Goal: Transaction & Acquisition: Purchase product/service

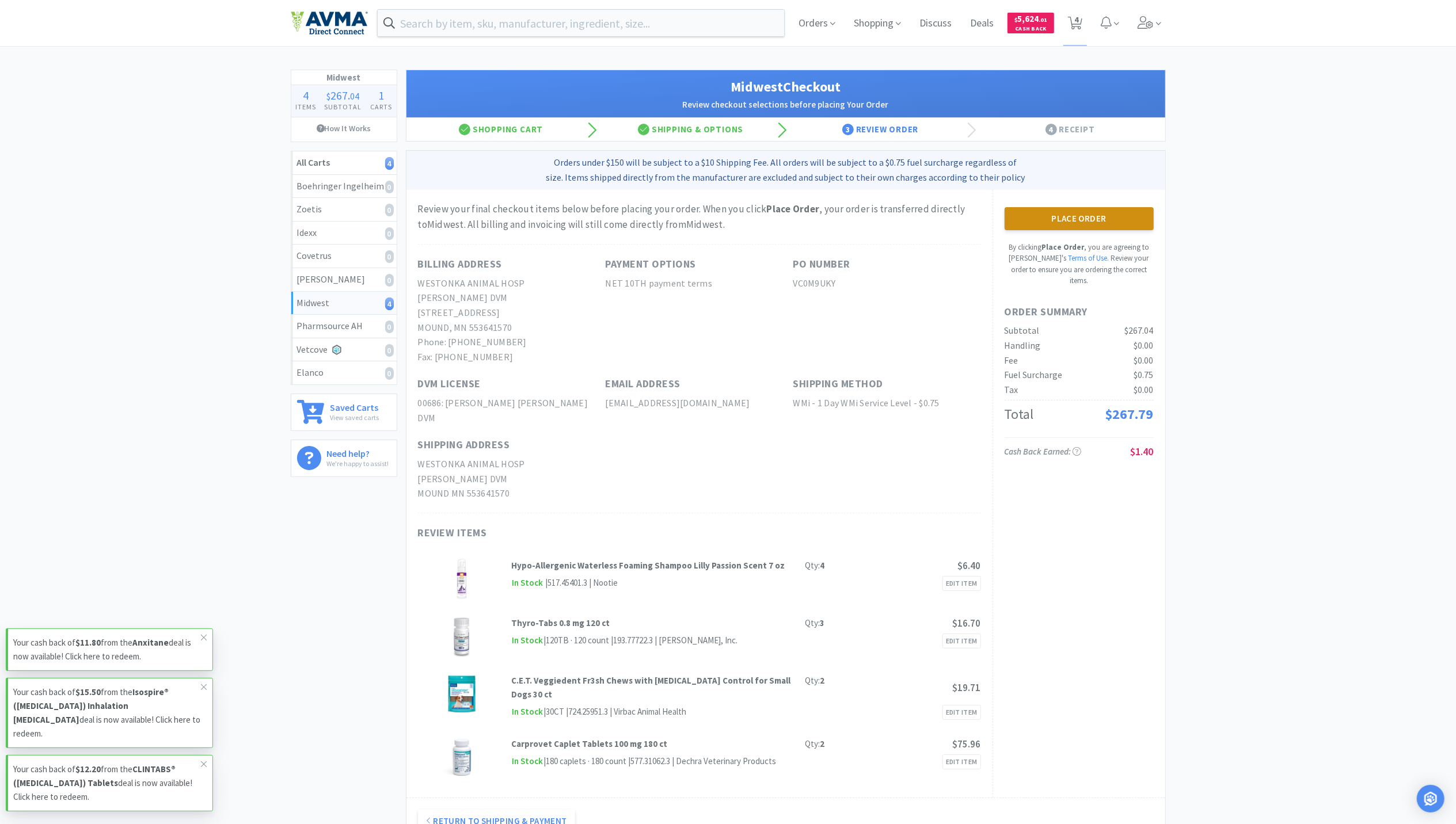
click at [1083, 215] on button "Place Order" at bounding box center [1080, 218] width 150 height 23
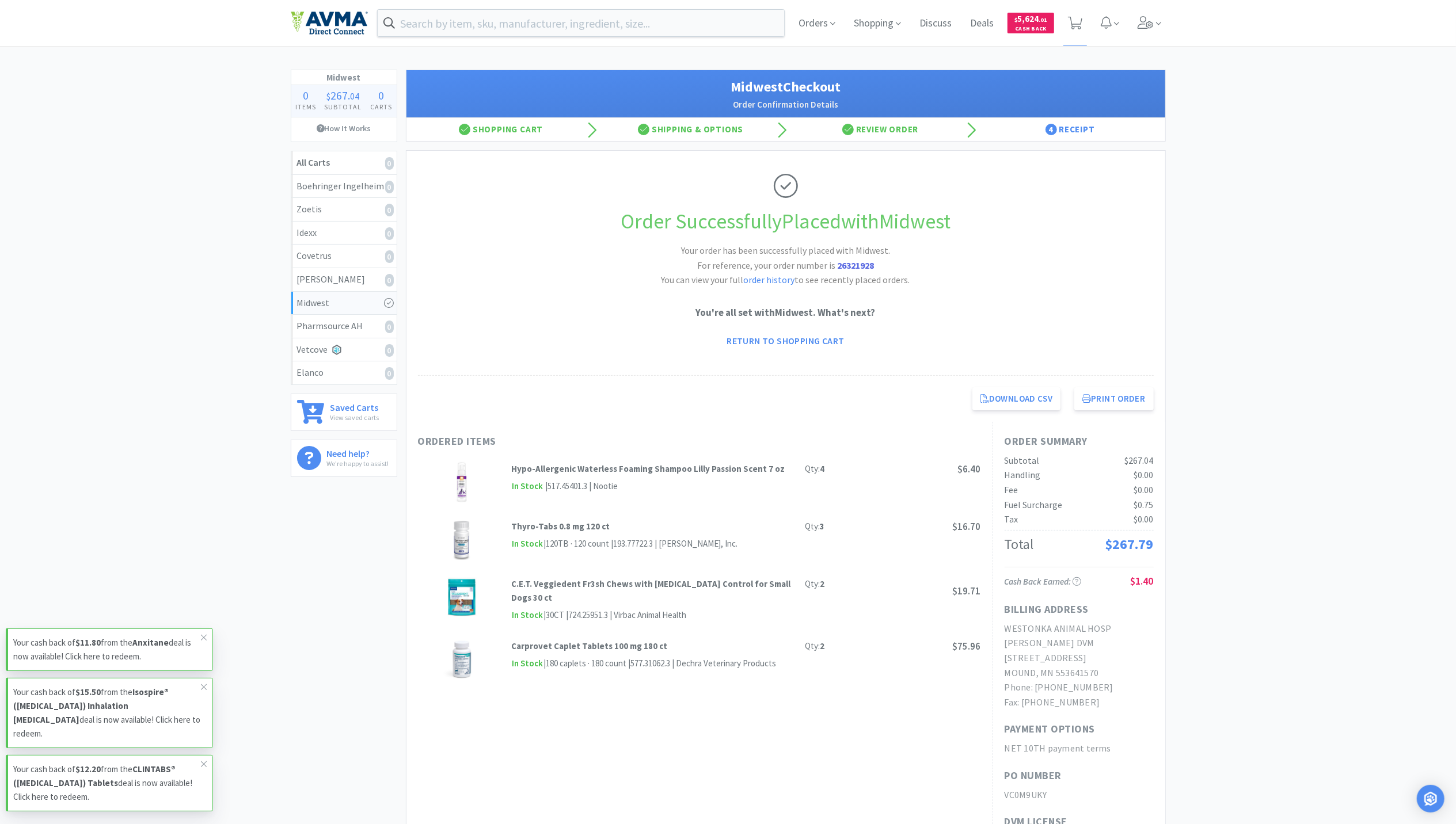
click at [312, 23] on img at bounding box center [329, 23] width 77 height 24
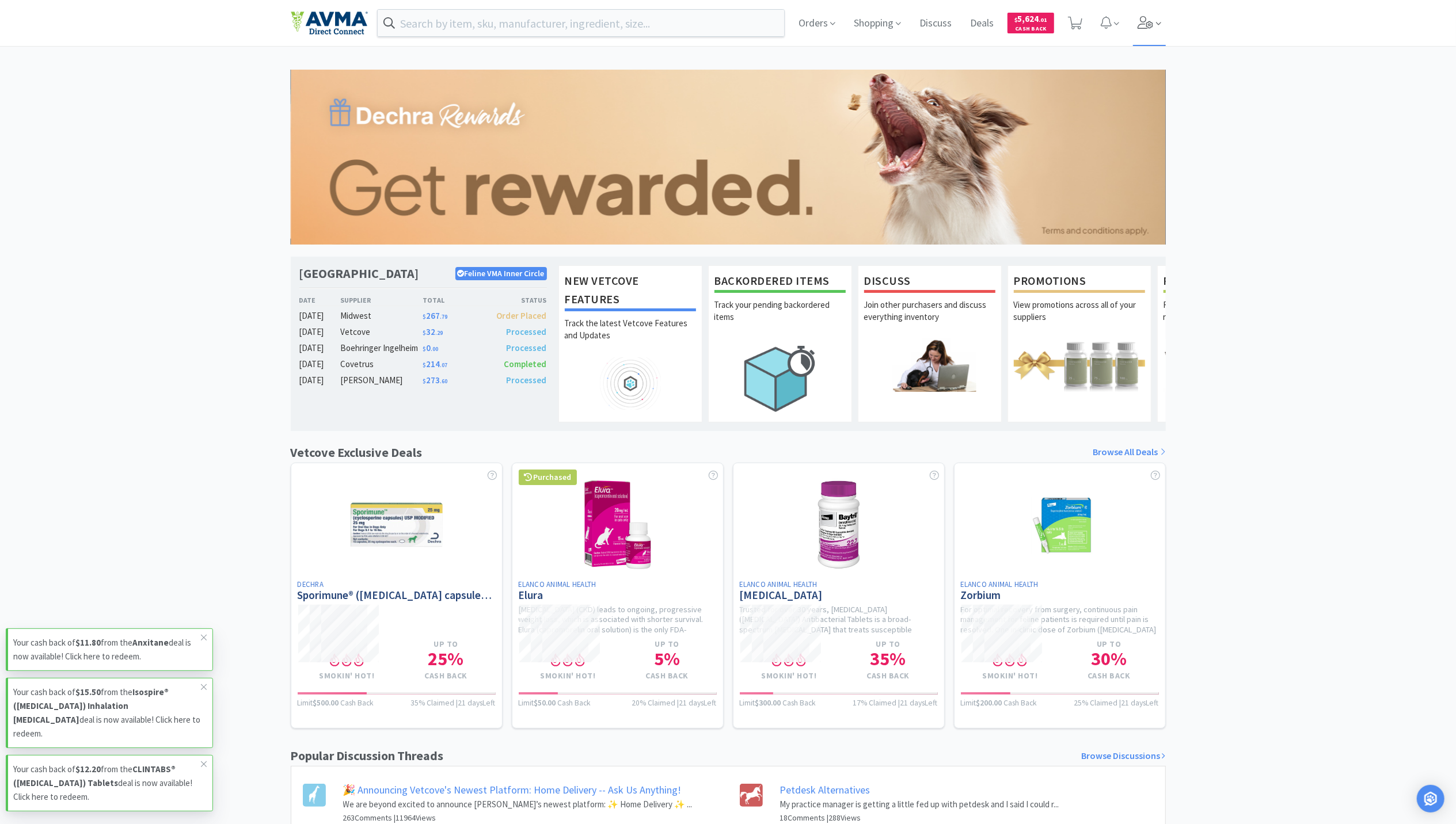
click at [1146, 28] on span at bounding box center [1149, 23] width 33 height 46
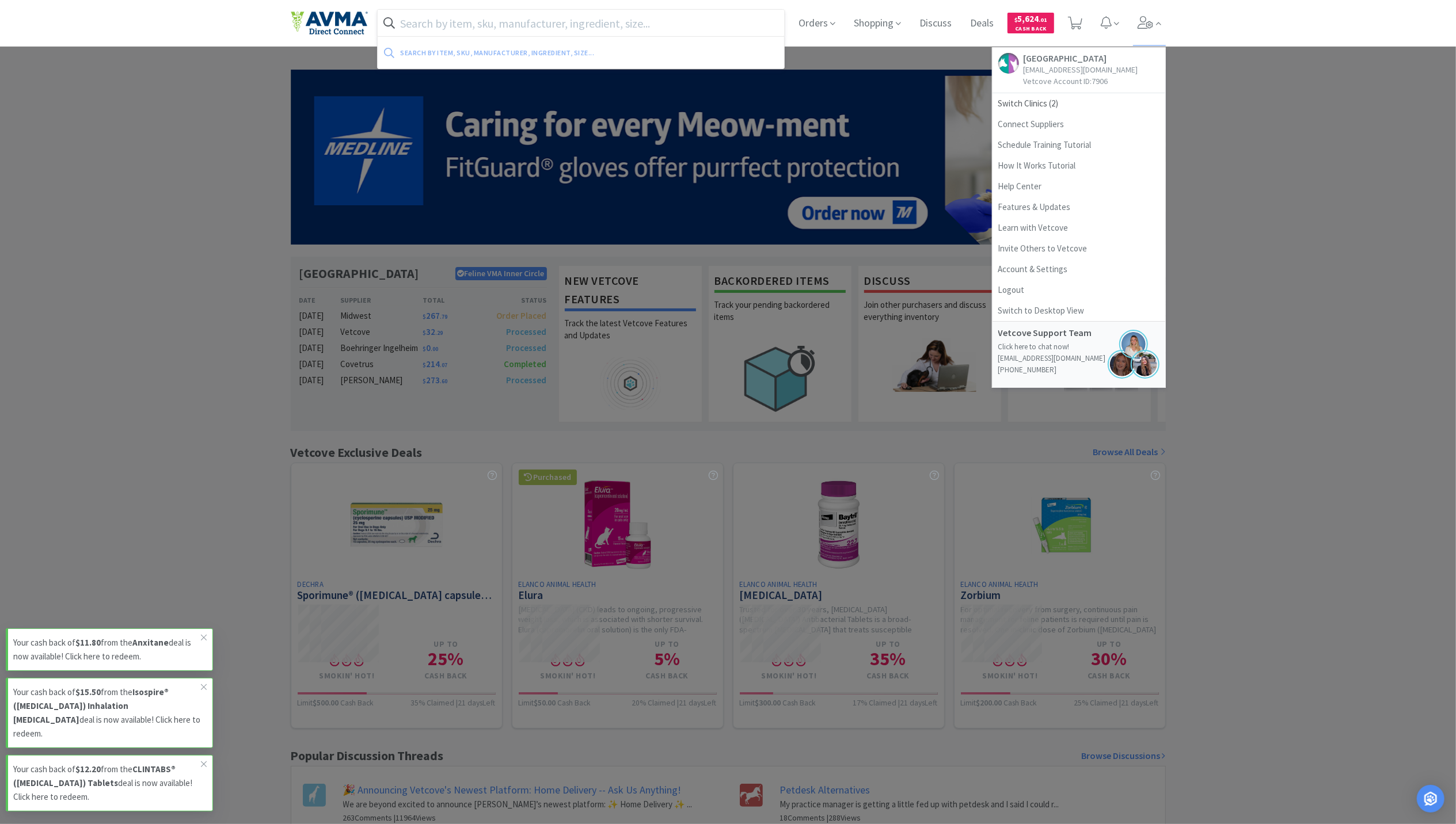
click at [444, 28] on input "text" at bounding box center [581, 23] width 407 height 26
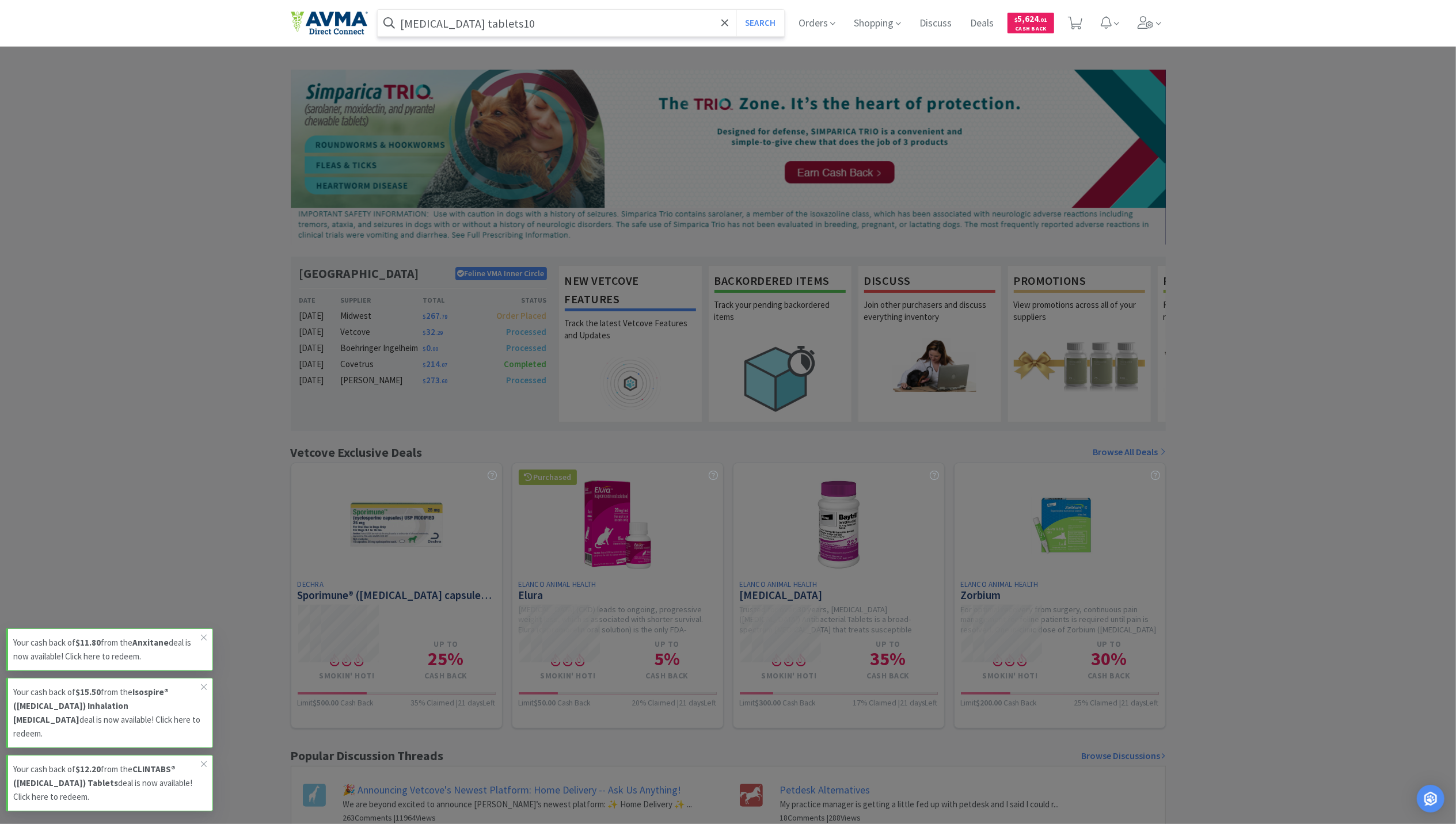
click at [736, 10] on button "Search" at bounding box center [760, 23] width 48 height 26
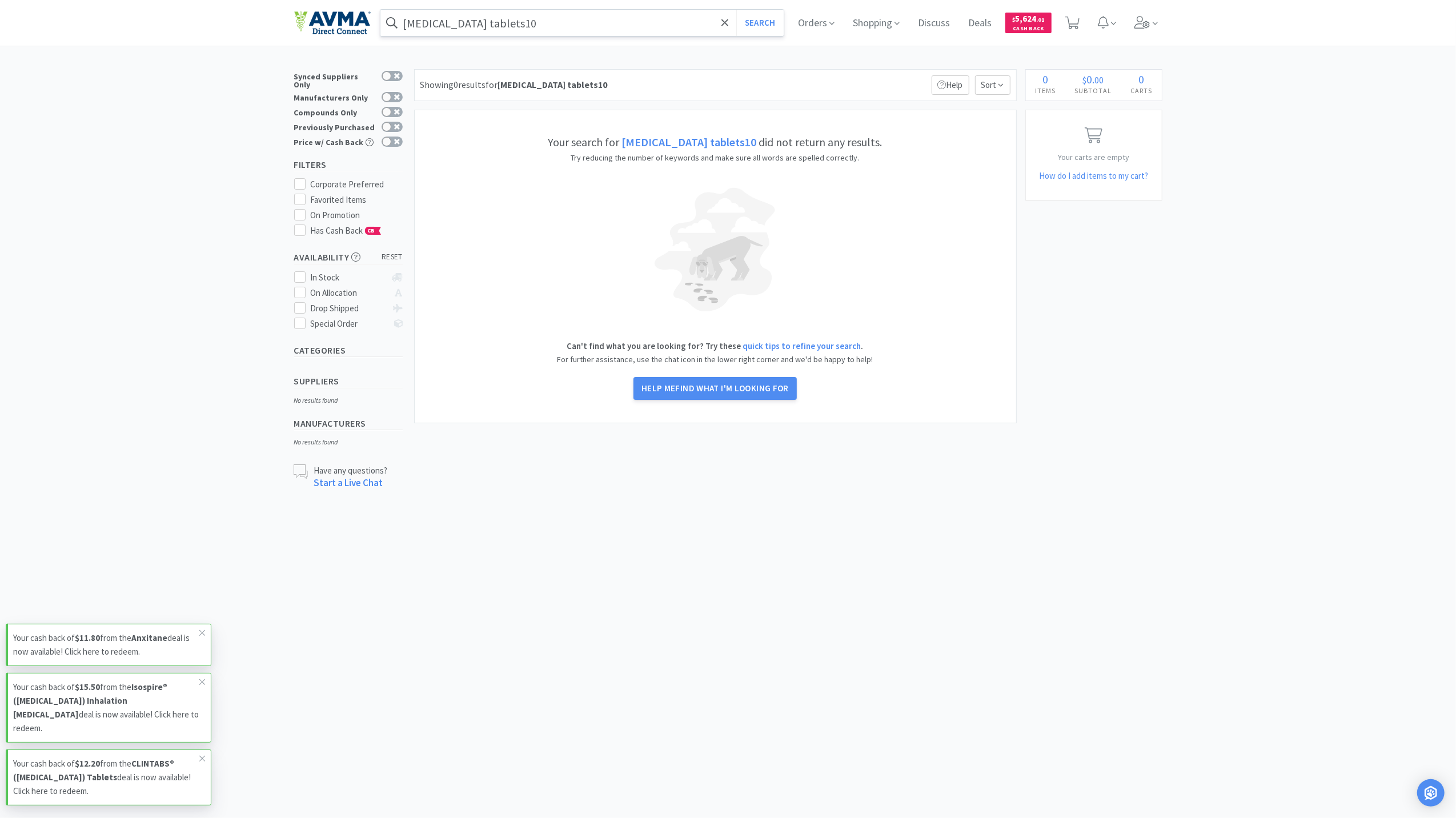
click at [506, 28] on input "[MEDICAL_DATA] tablets10" at bounding box center [582, 22] width 404 height 26
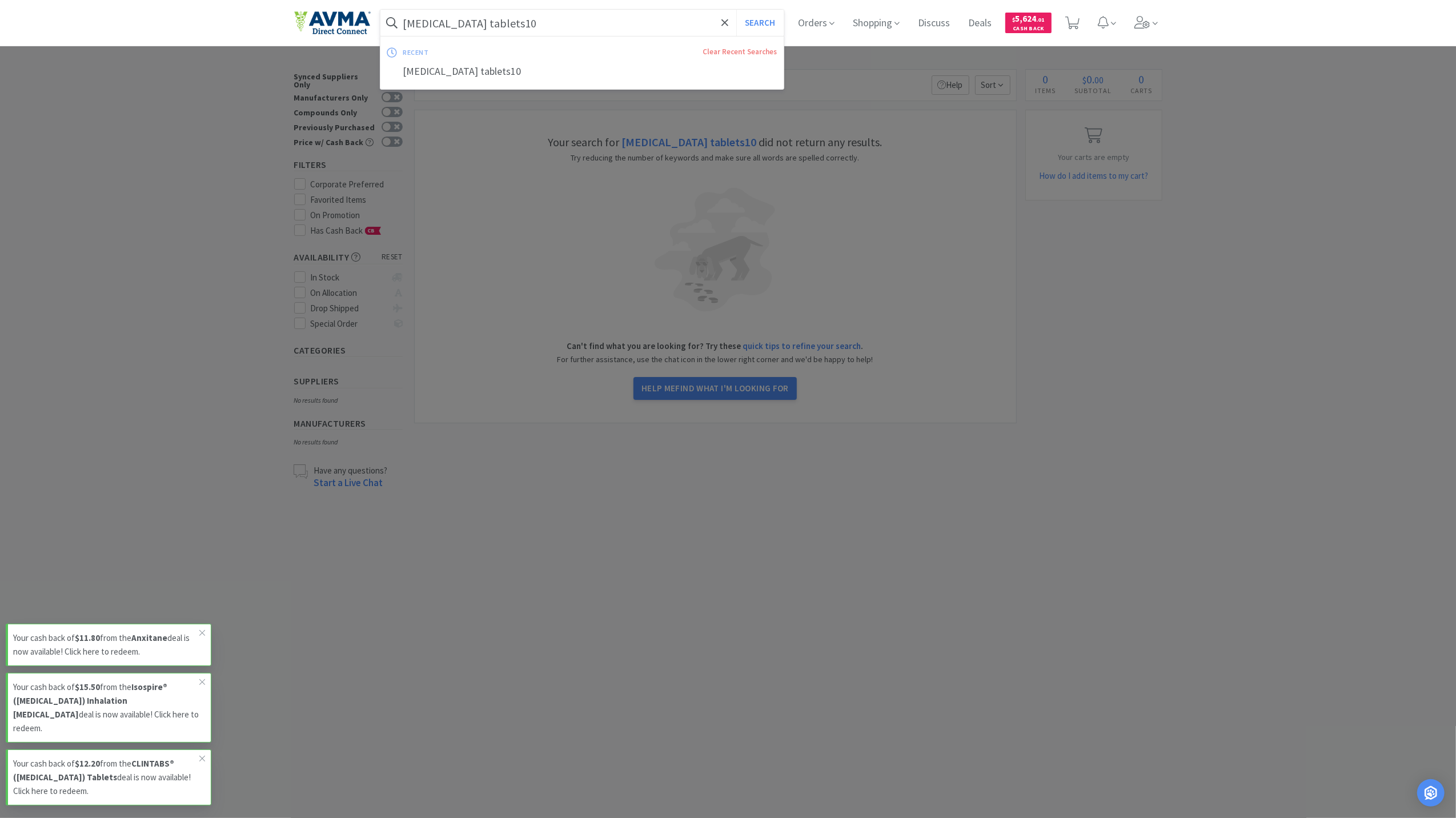
click at [508, 28] on input "[MEDICAL_DATA] tablets10" at bounding box center [582, 22] width 404 height 26
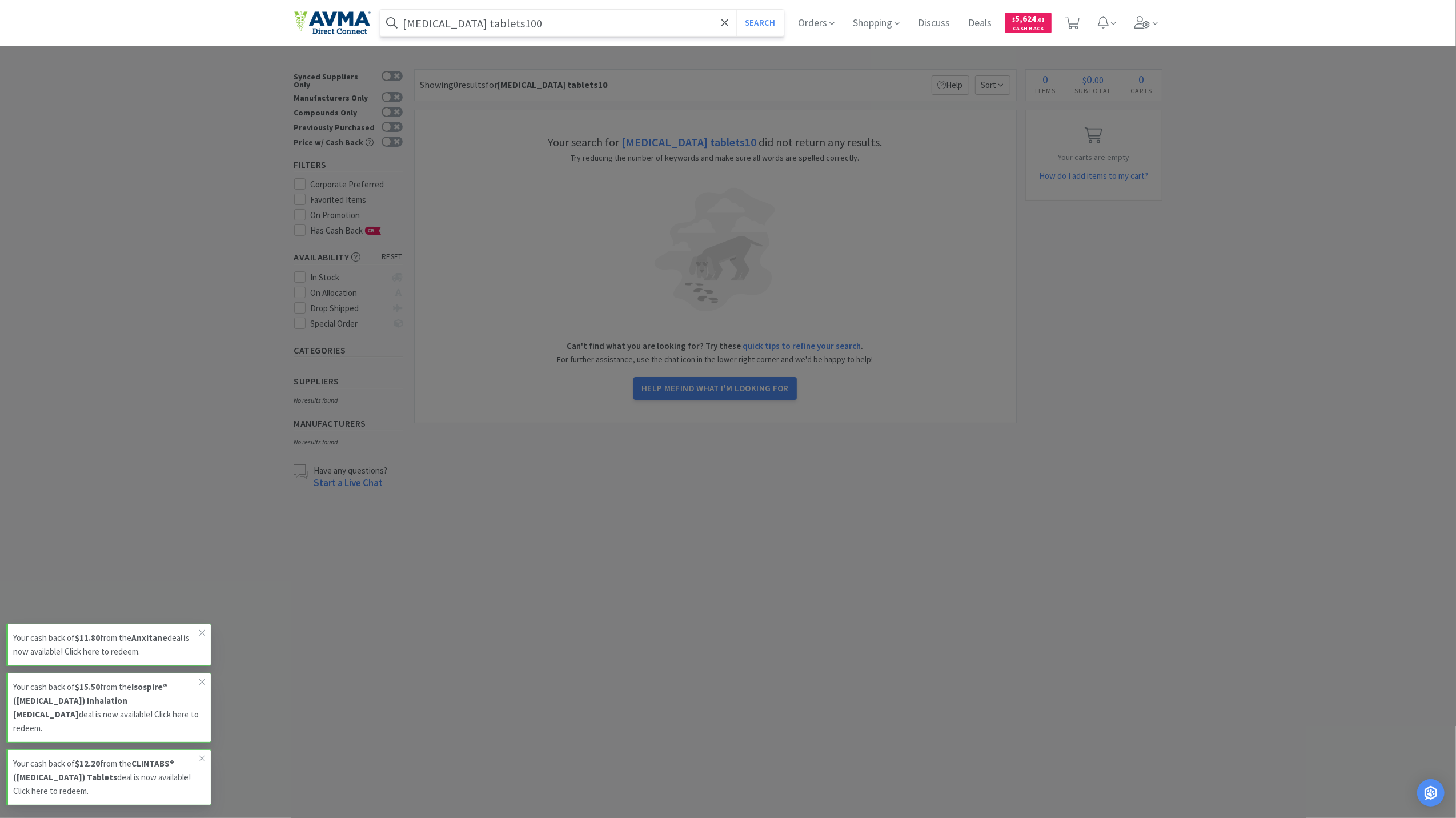
click at [737, 9] on button "Search" at bounding box center [760, 22] width 47 height 26
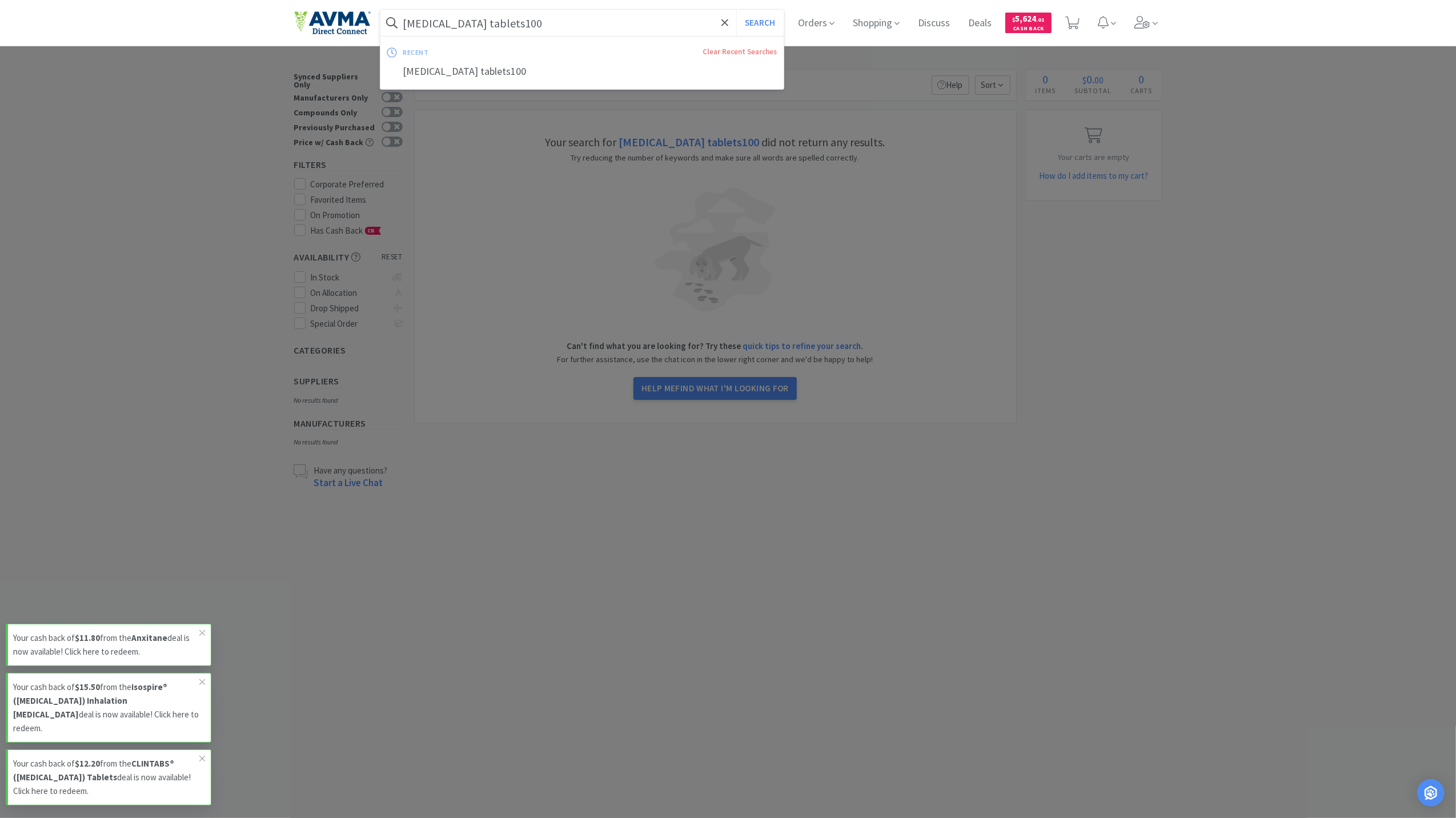
click at [515, 22] on input "[MEDICAL_DATA] tablets100" at bounding box center [582, 22] width 404 height 26
drag, startPoint x: 515, startPoint y: 22, endPoint x: 481, endPoint y: 17, distance: 34.4
click at [481, 17] on input "[MEDICAL_DATA] tablets100" at bounding box center [582, 22] width 404 height 26
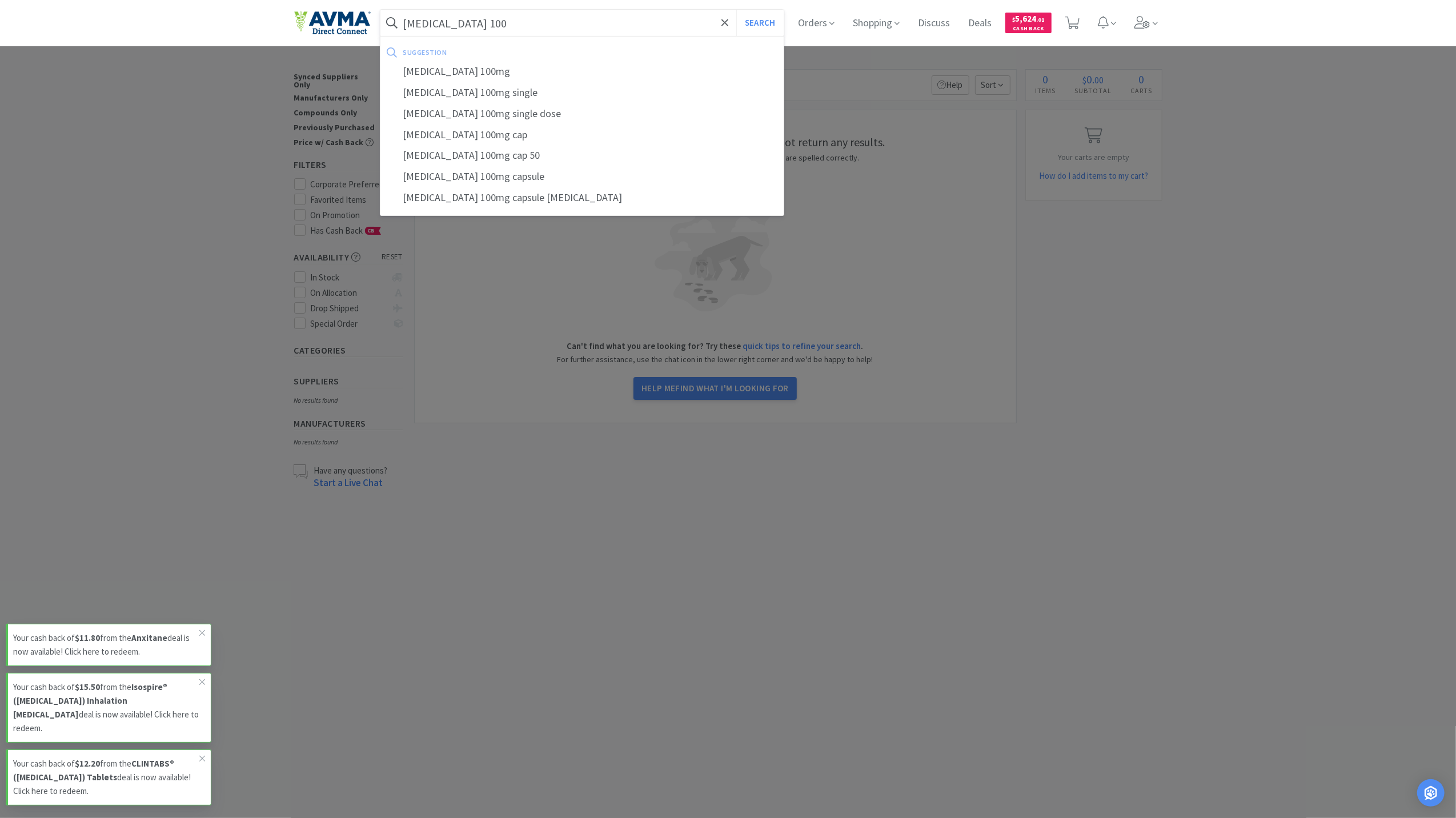
type input "[MEDICAL_DATA] 100"
click at [737, 9] on button "Search" at bounding box center [760, 22] width 47 height 26
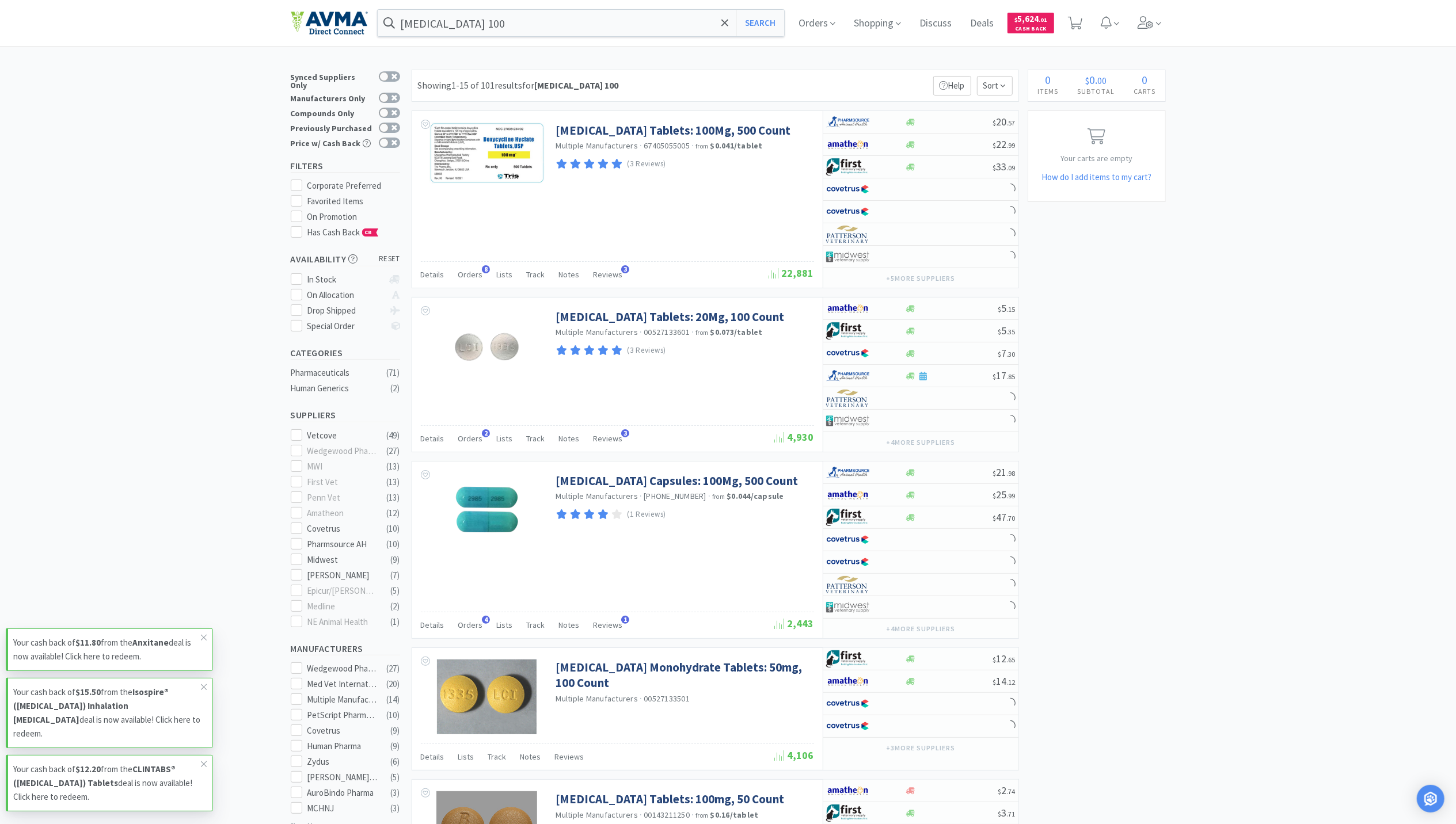
click at [1149, 23] on icon at bounding box center [1146, 23] width 17 height 13
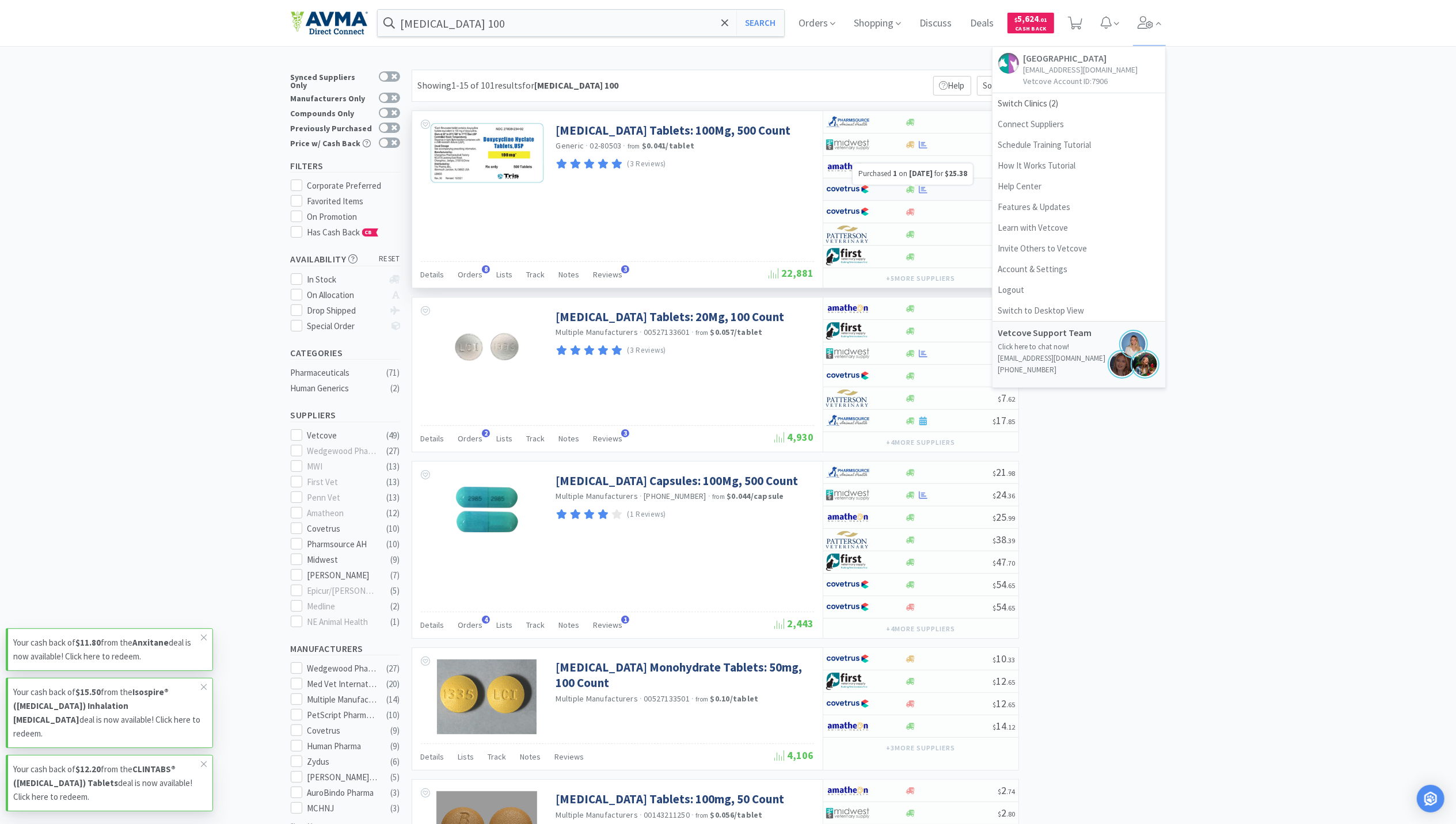
click at [920, 192] on icon at bounding box center [923, 189] width 9 height 8
select select "1"
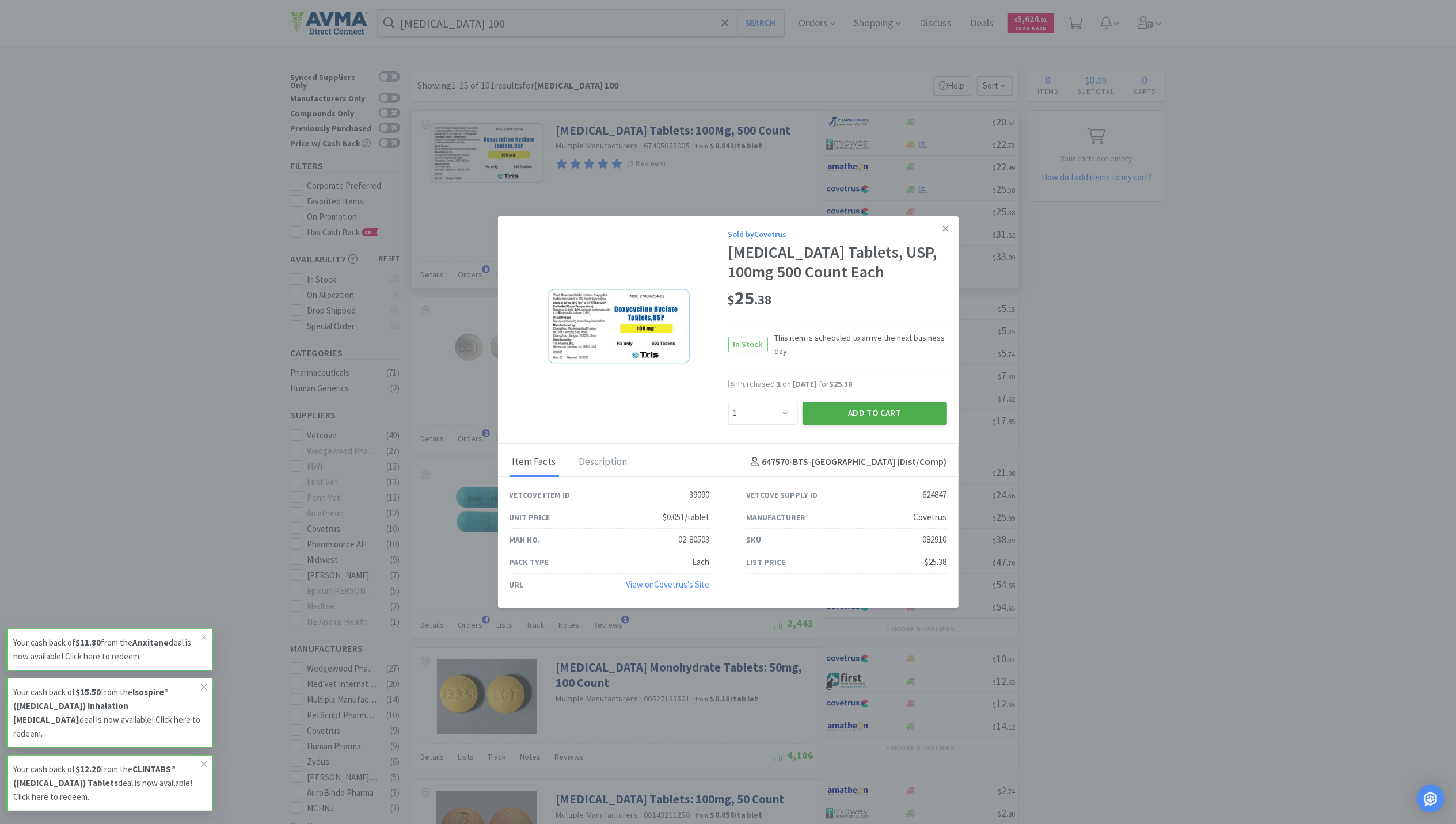
click at [868, 413] on button "Add to Cart" at bounding box center [874, 413] width 144 height 23
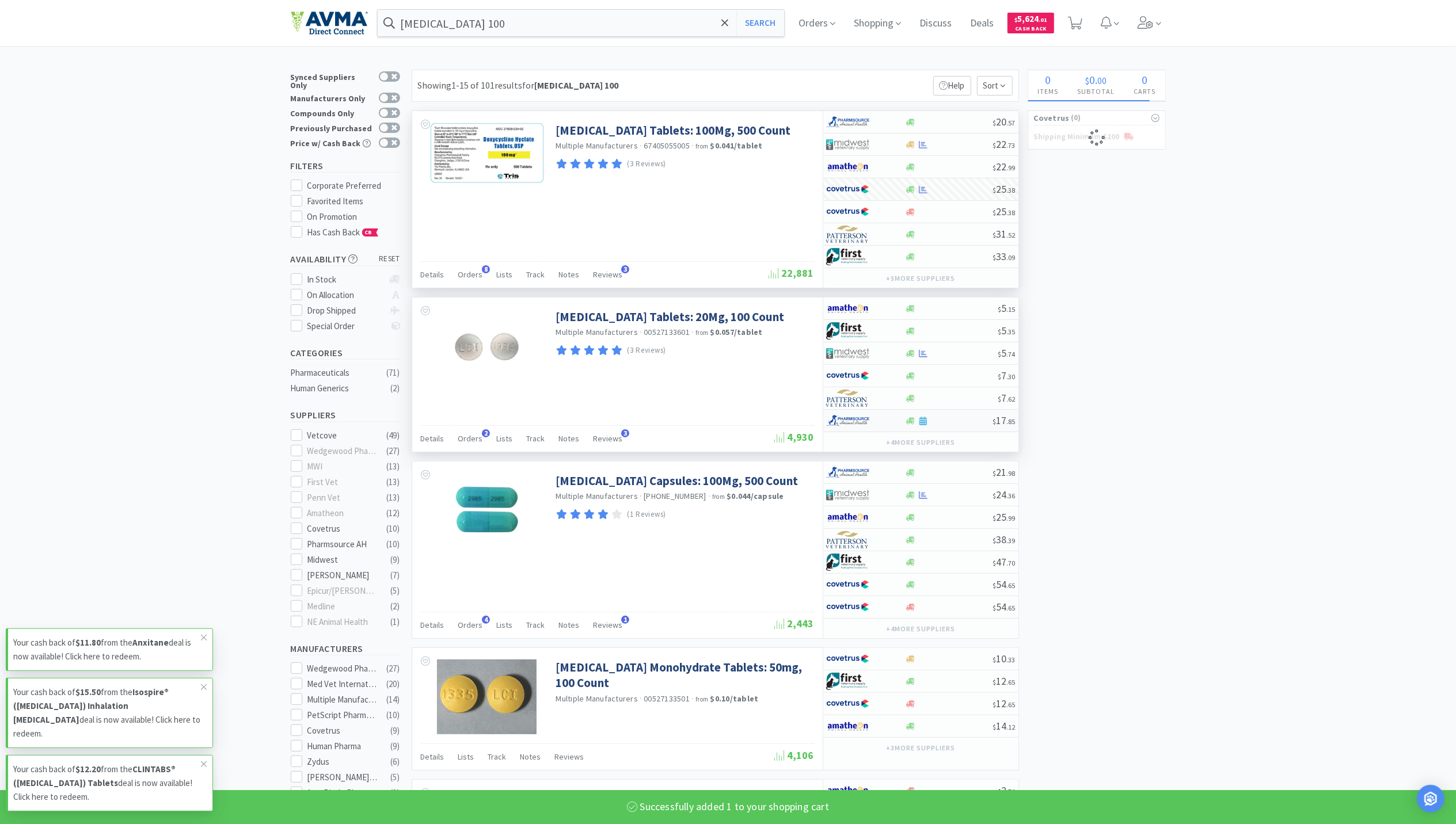
select select "1"
